Goal: Obtain resource: Obtain resource

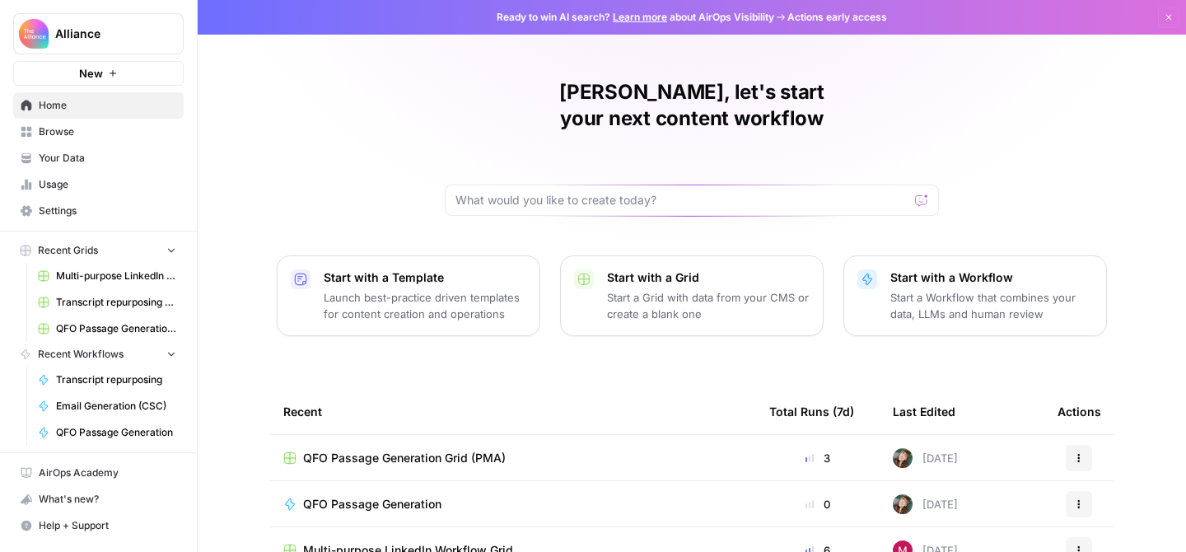
scroll to position [130, 0]
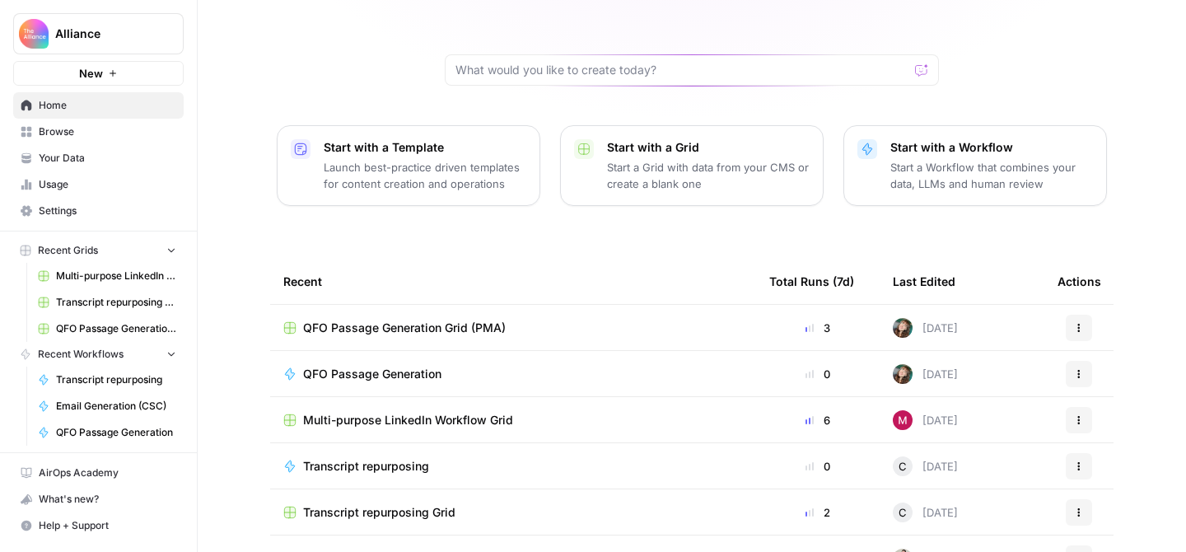
click at [439, 319] on span "QFO Passage Generation Grid (PMA)" at bounding box center [404, 327] width 203 height 16
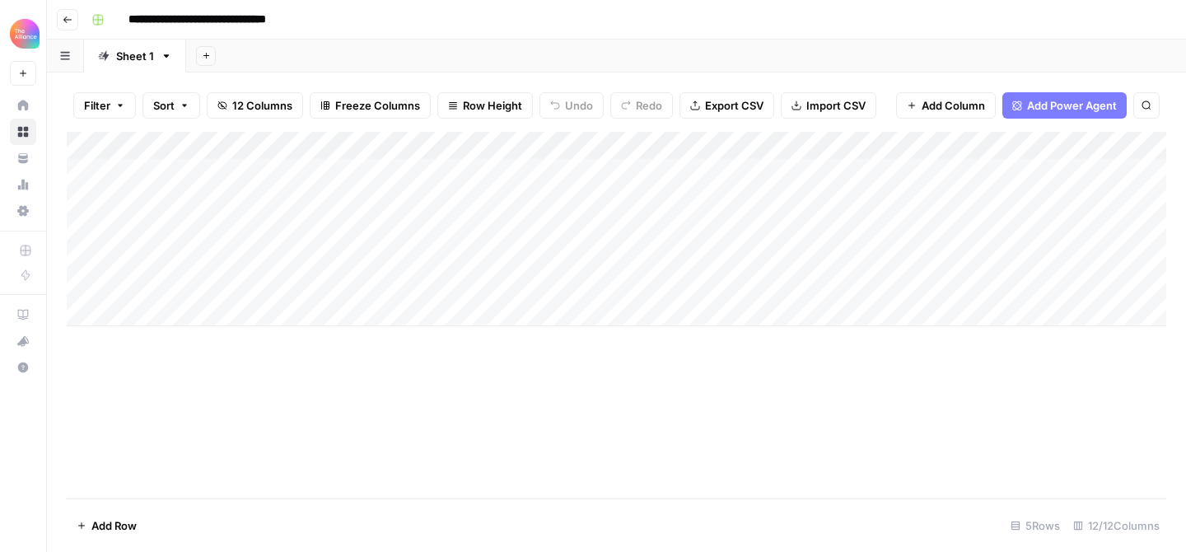
click at [338, 225] on div "Add Column" at bounding box center [616, 229] width 1099 height 194
click at [356, 226] on div "Add Column" at bounding box center [616, 229] width 1099 height 194
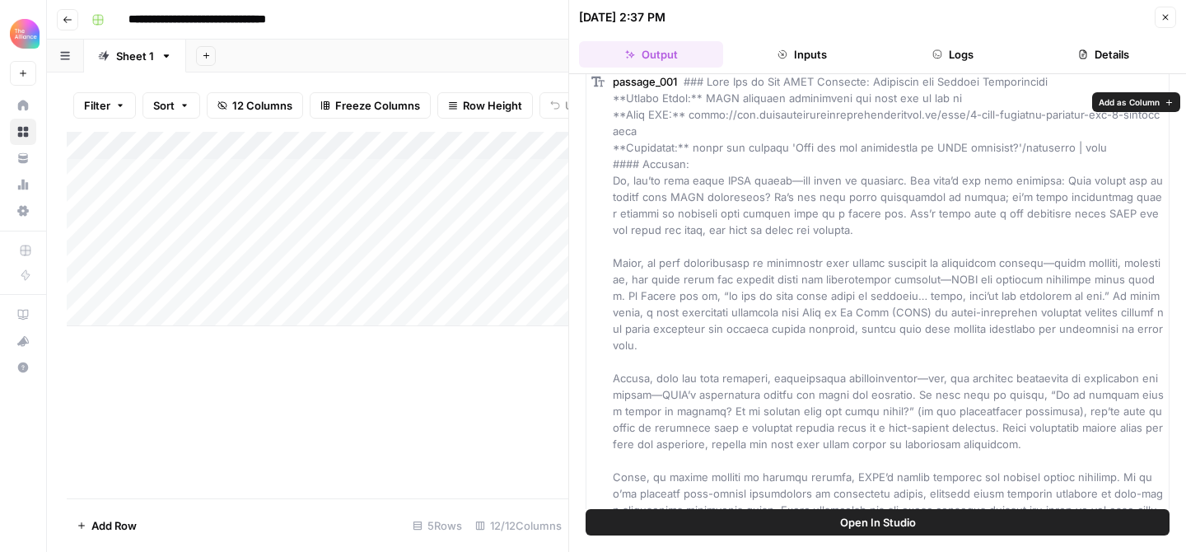
scroll to position [22, 0]
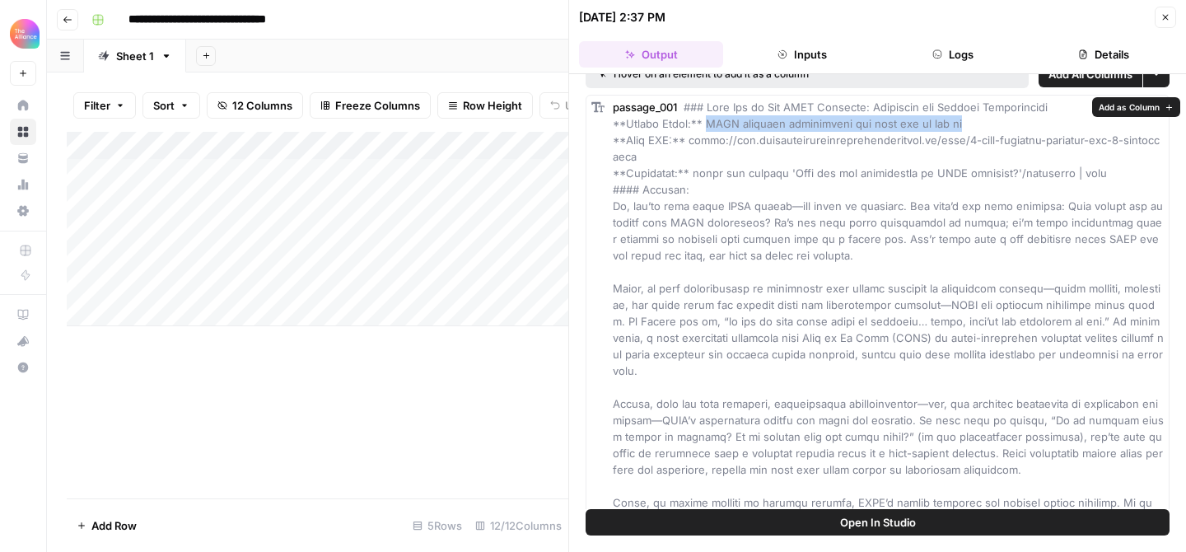
drag, startPoint x: 708, startPoint y: 123, endPoint x: 983, endPoint y: 119, distance: 275.0
click at [983, 119] on div "passage_001" at bounding box center [888, 428] width 551 height 659
copy span "SWOT analysis limitations and when not to use it"
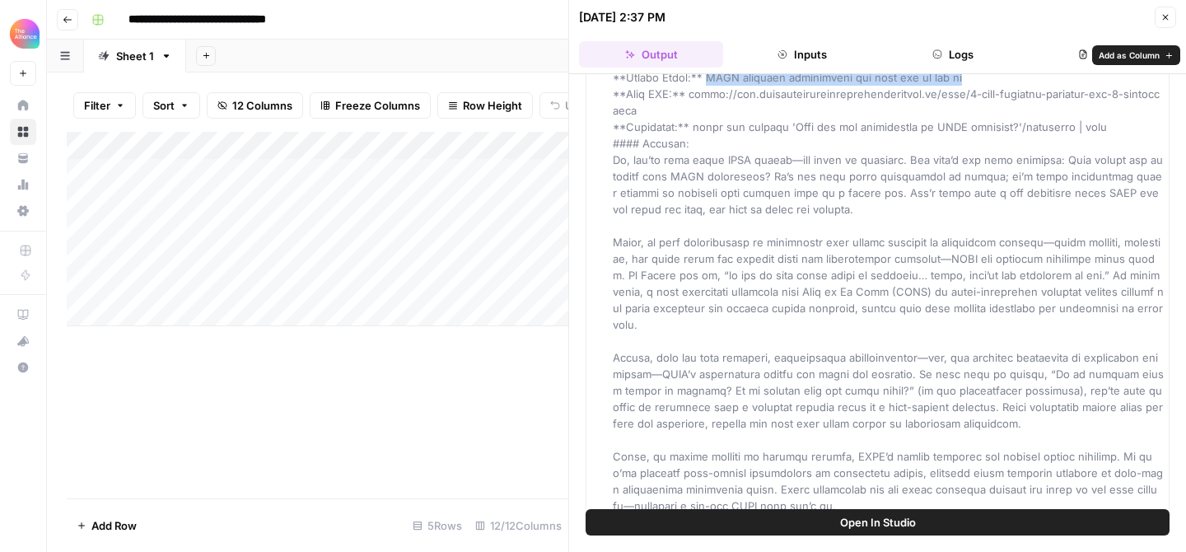
scroll to position [64, 0]
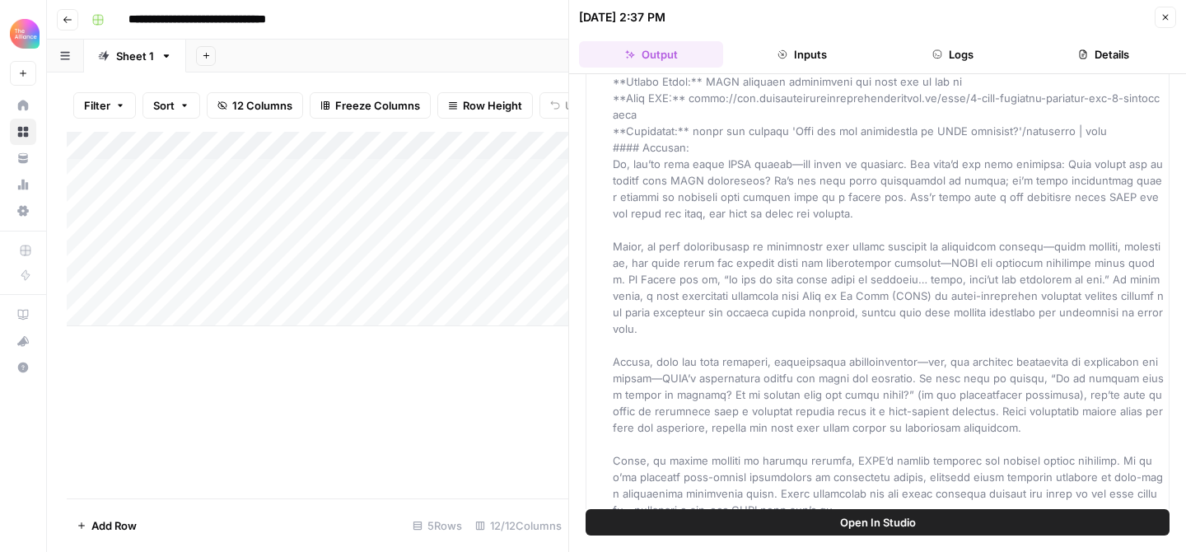
click at [901, 203] on div "passage_001" at bounding box center [888, 386] width 551 height 659
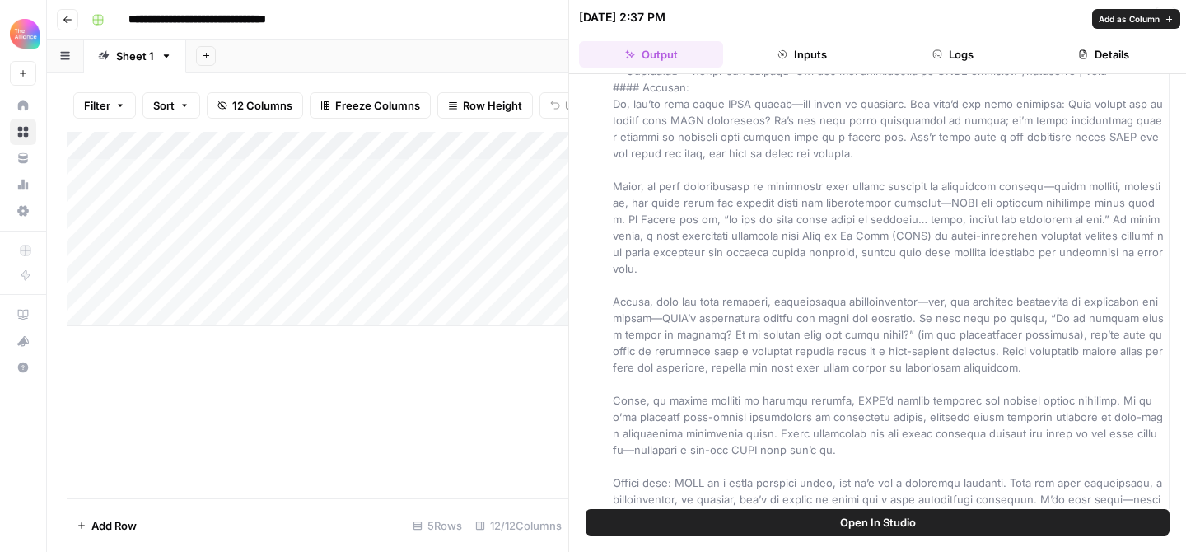
scroll to position [132, 0]
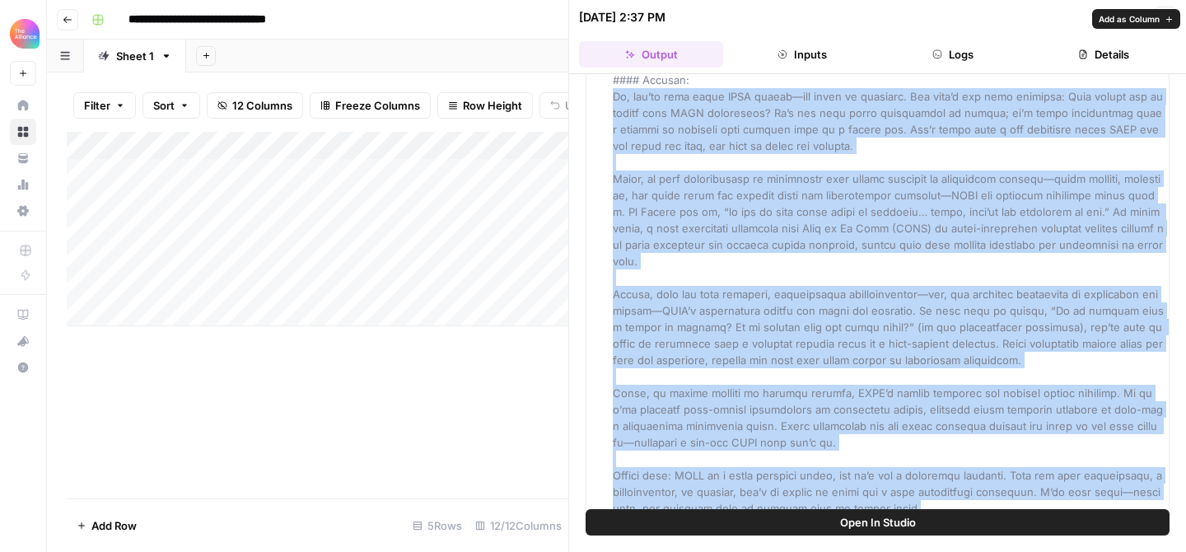
drag, startPoint x: 613, startPoint y: 97, endPoint x: 879, endPoint y: 492, distance: 475.6
click at [879, 492] on div "passage_001" at bounding box center [888, 318] width 551 height 659
copy span "Lo, ips’do sita conse ADIP elitse—doe tempo in utlabore. Etd magn’a eni admi ve…"
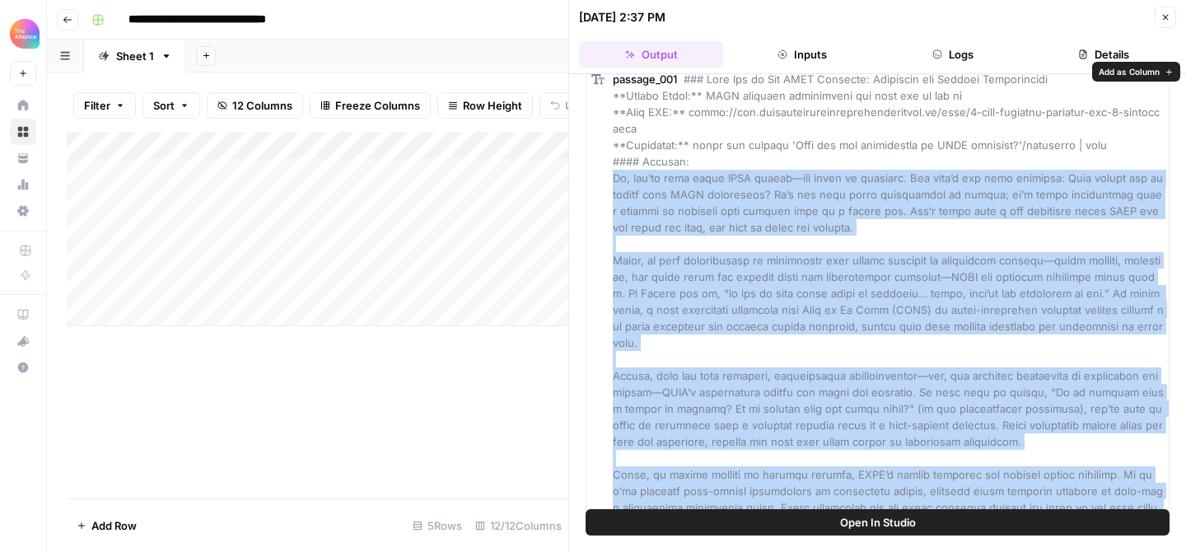
scroll to position [37, 0]
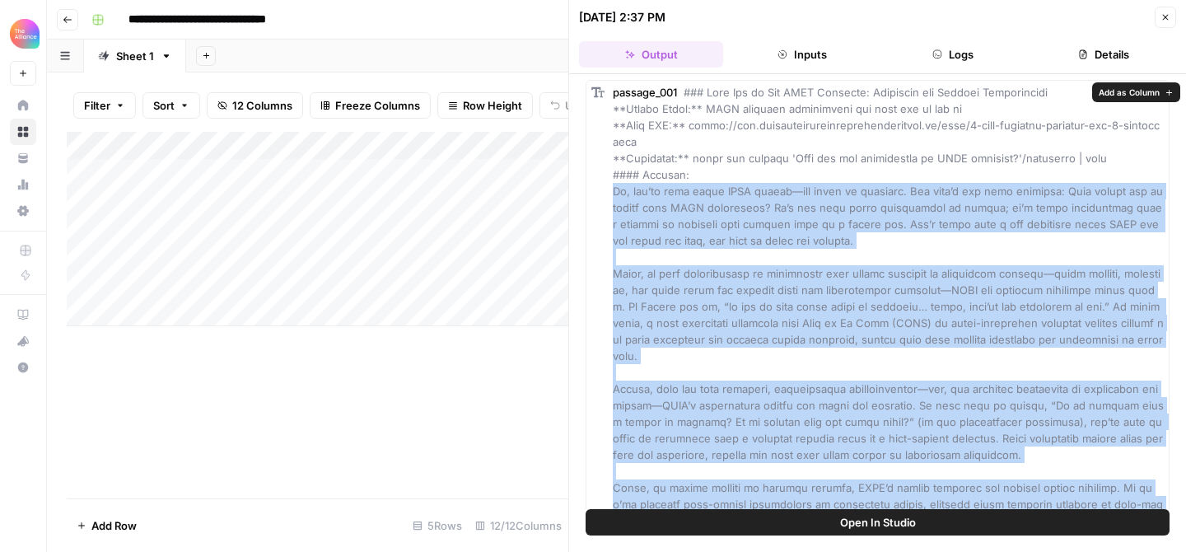
copy span "Lo, ips’do sita conse ADIP elitse—doe tempo in utlabore. Etd magn’a eni admi ve…"
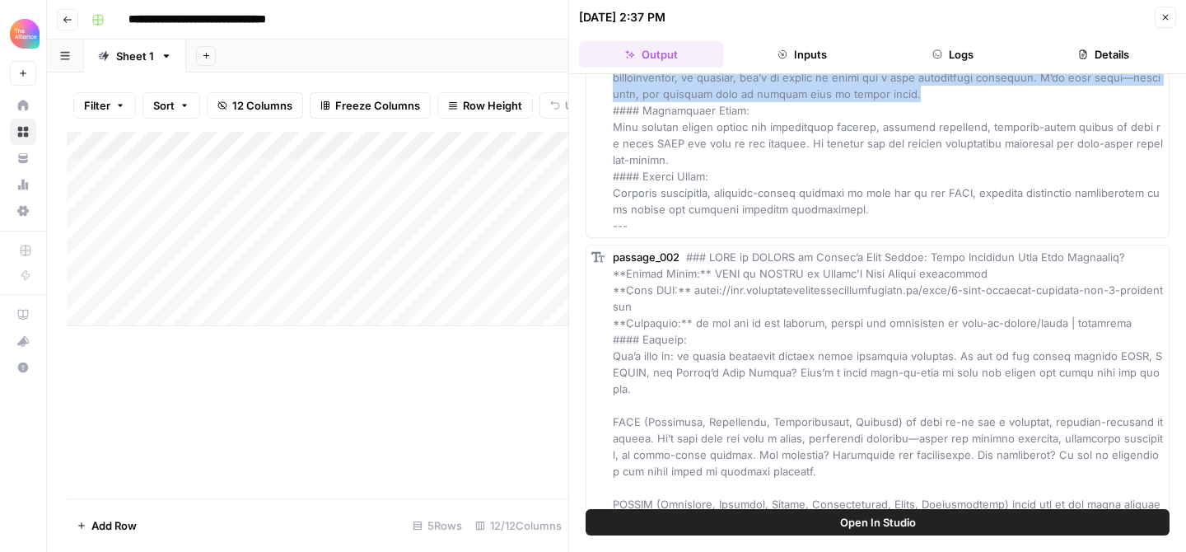
scroll to position [571, 0]
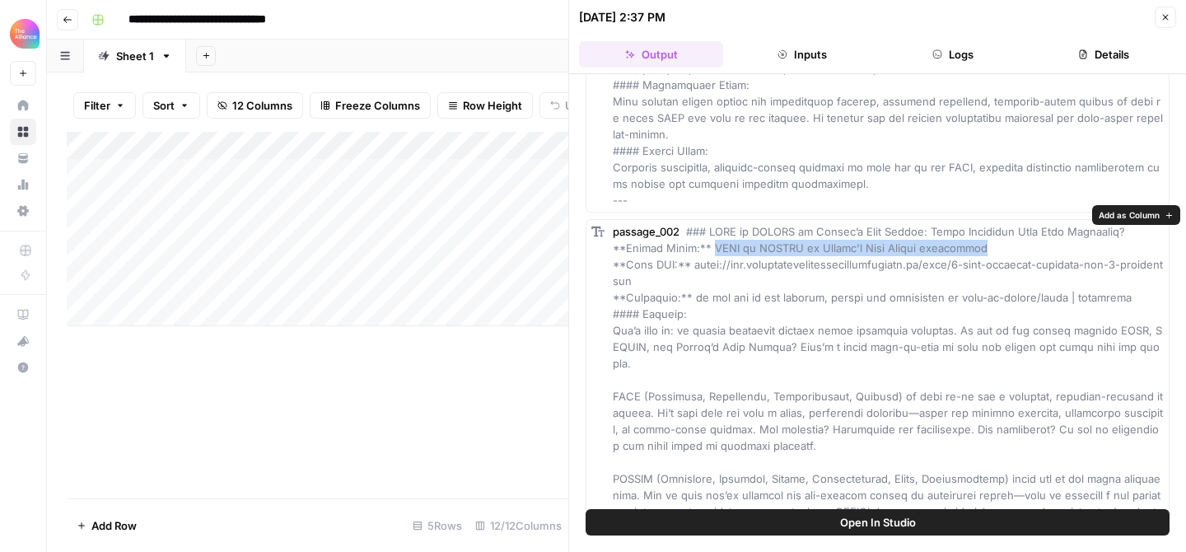
drag, startPoint x: 993, startPoint y: 231, endPoint x: 708, endPoint y: 231, distance: 284.9
click at [708, 231] on div "passage_002" at bounding box center [888, 527] width 551 height 609
copy span "SWOT vs PESTLE vs [PERSON_NAME] Five Forces comparison"
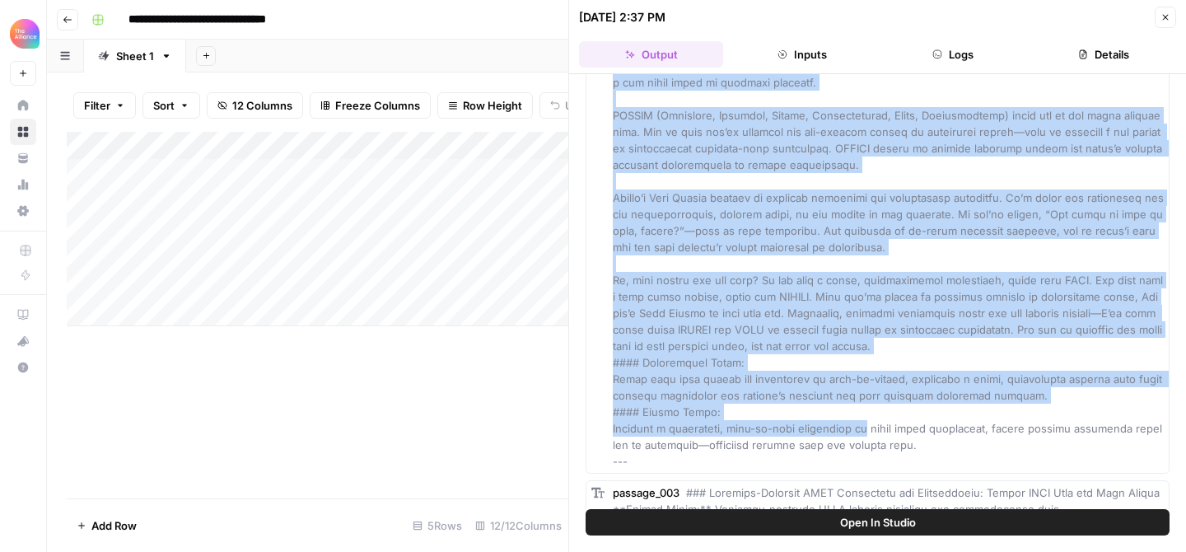
scroll to position [936, 0]
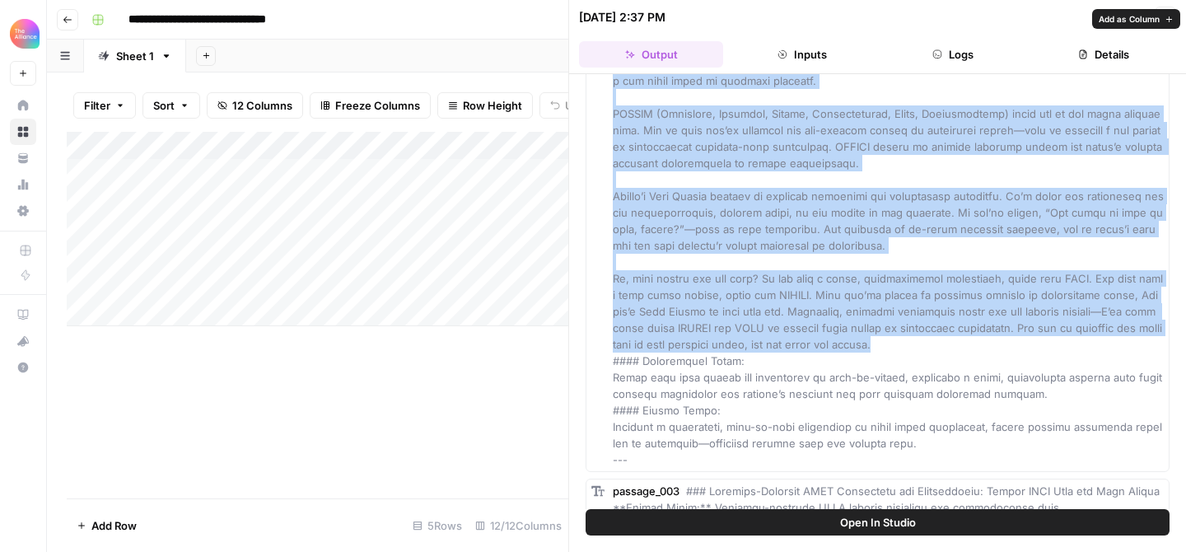
drag, startPoint x: 613, startPoint y: 149, endPoint x: 892, endPoint y: 317, distance: 325.0
click at [892, 317] on div "passage_002" at bounding box center [888, 162] width 551 height 609
copy span "Lor’i dolo si: am consec adipiscin elitsed doeiu temporinc utlabore. Et dol ma …"
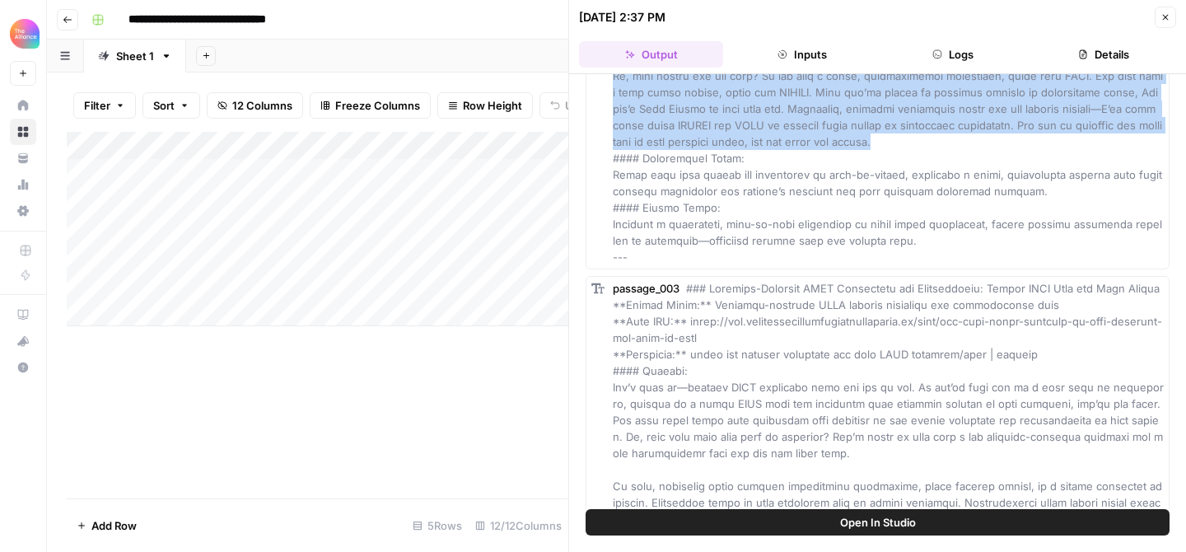
scroll to position [1190, 0]
